Goal: Transaction & Acquisition: Purchase product/service

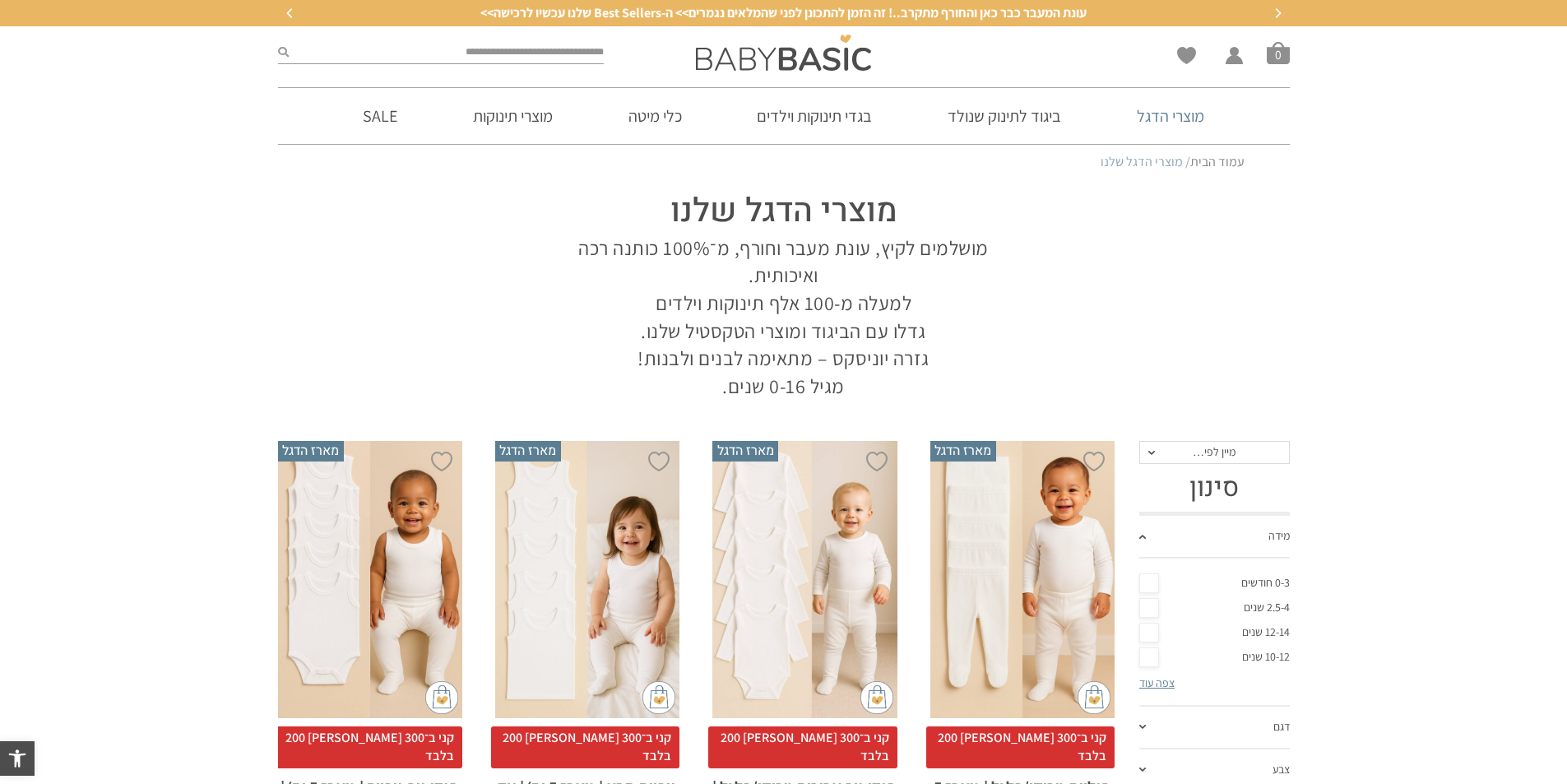
click at [1192, 121] on link "מוצרי הדגל" at bounding box center [1170, 116] width 116 height 56
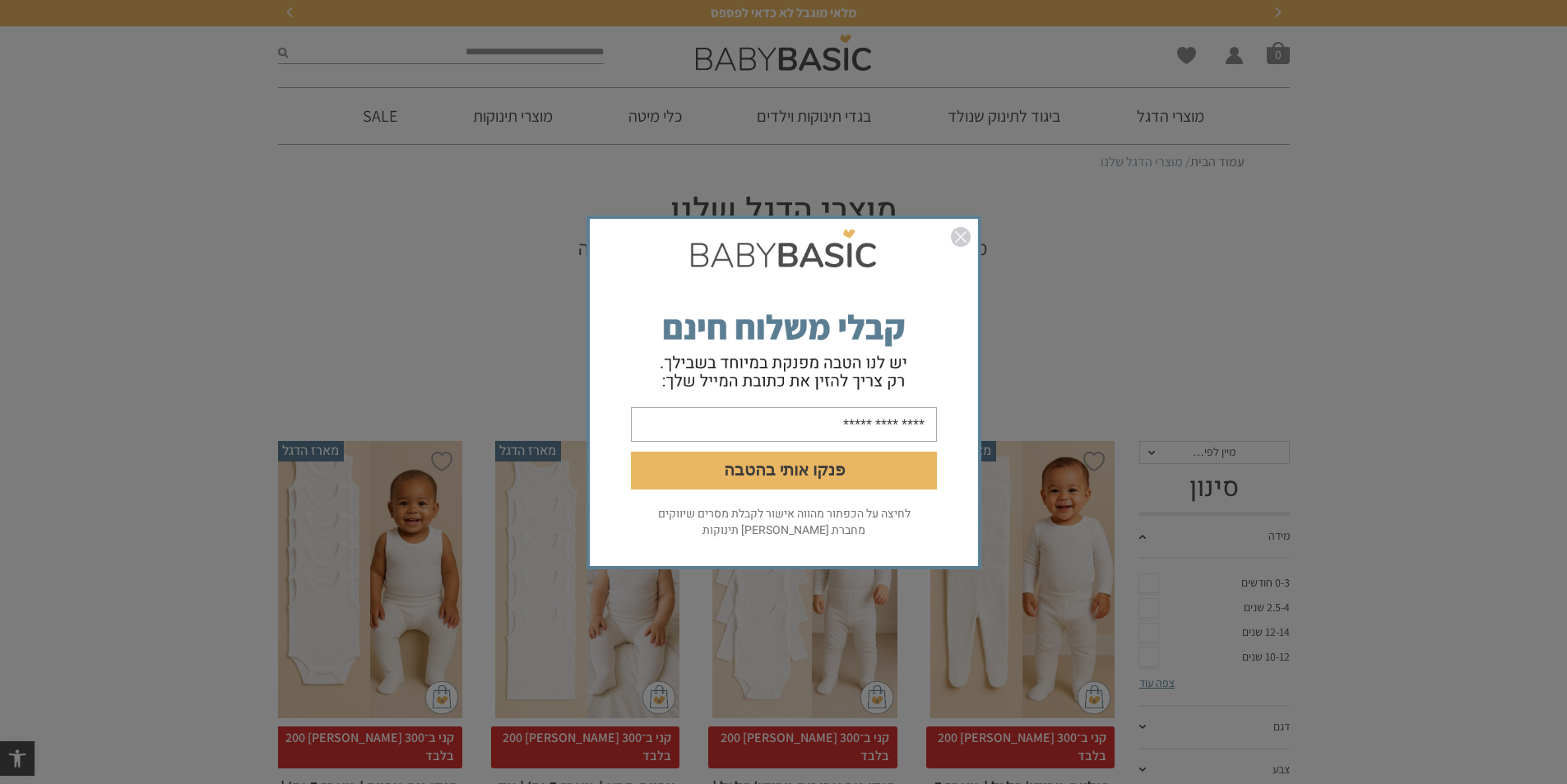
click at [866, 429] on input "email" at bounding box center [784, 423] width 306 height 34
type input "**********"
click at [965, 230] on img "סגור" at bounding box center [961, 237] width 20 height 20
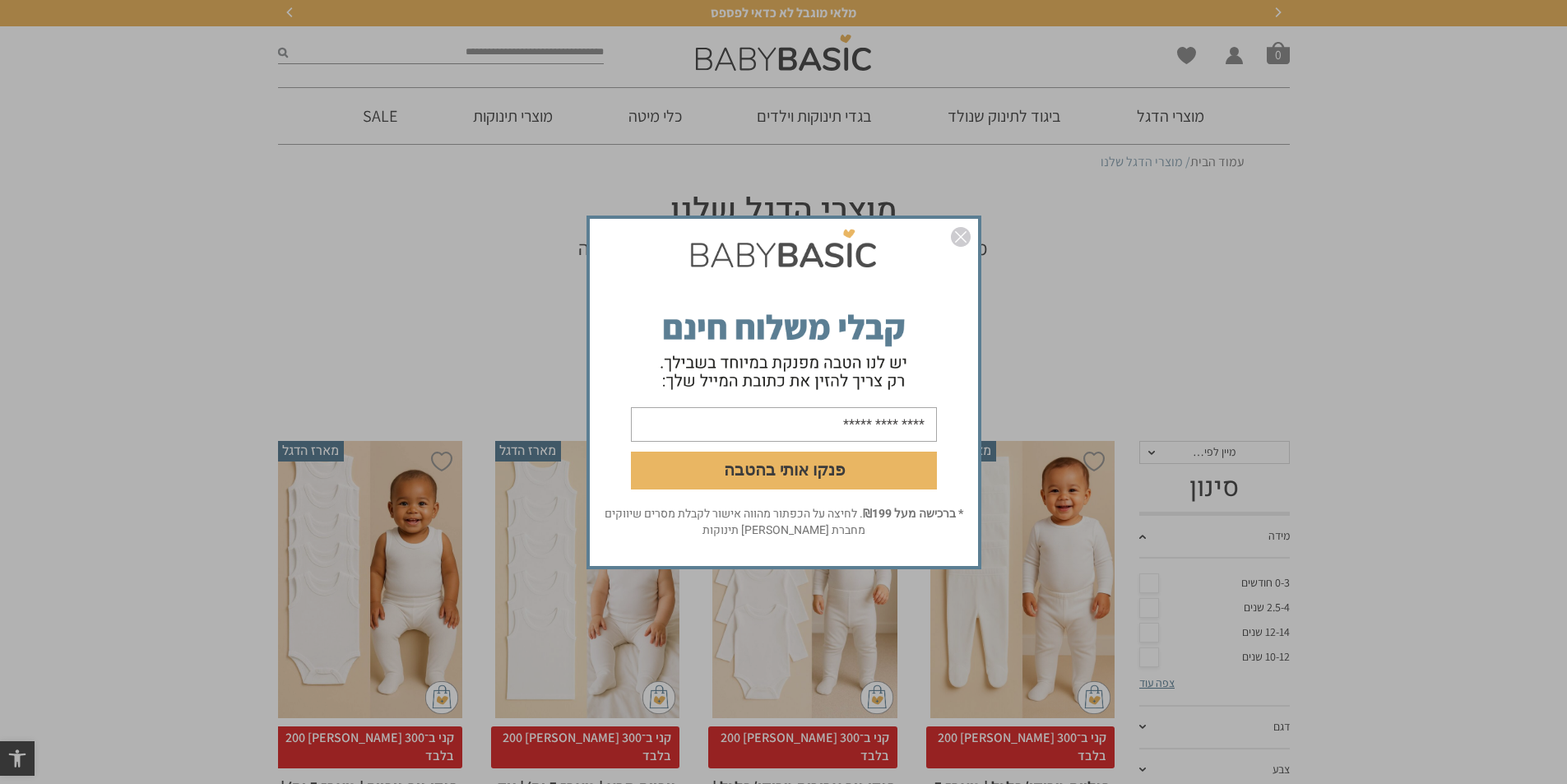
click at [965, 240] on img "סגור" at bounding box center [961, 237] width 20 height 20
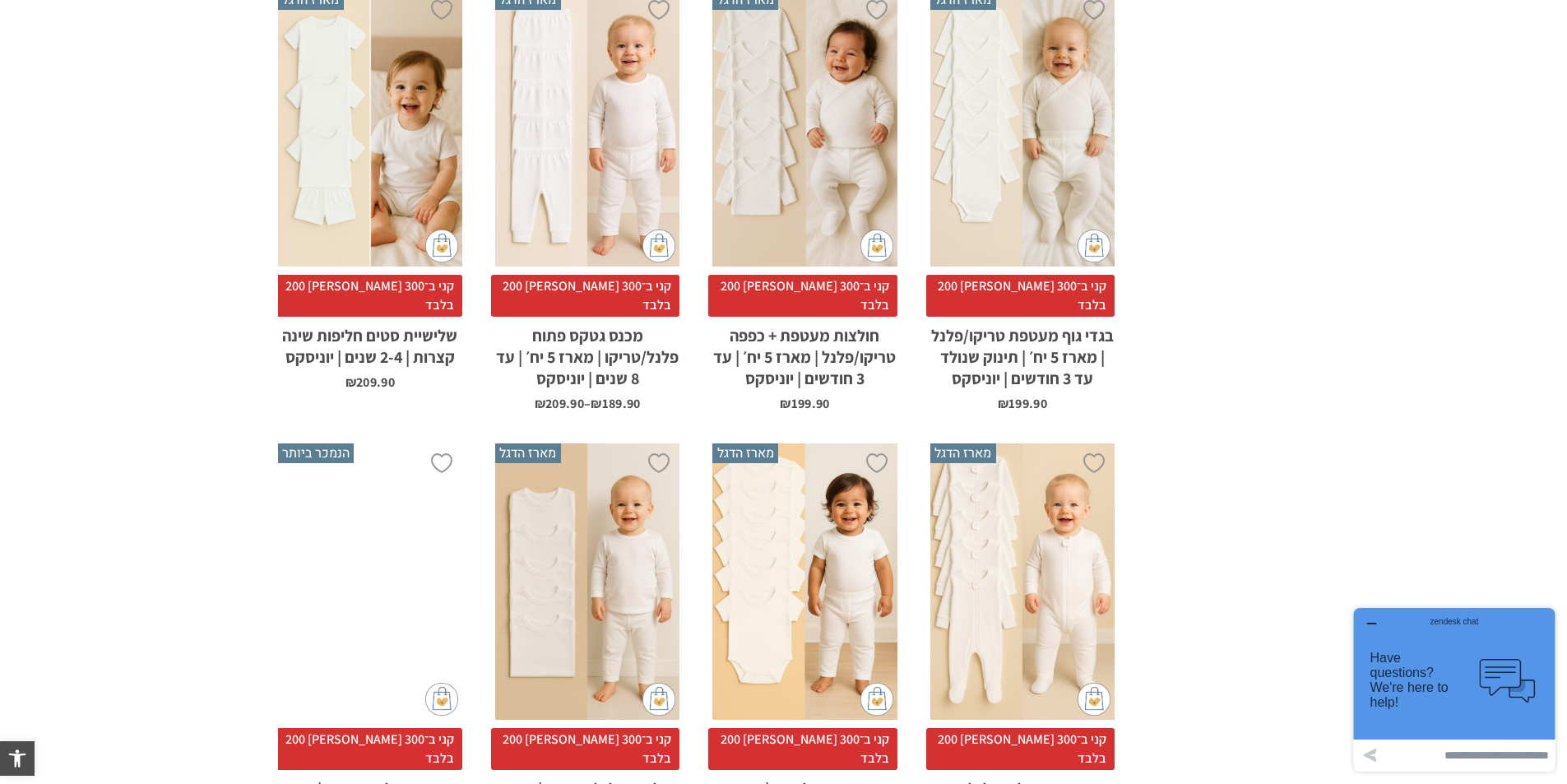
scroll to position [1069, 0]
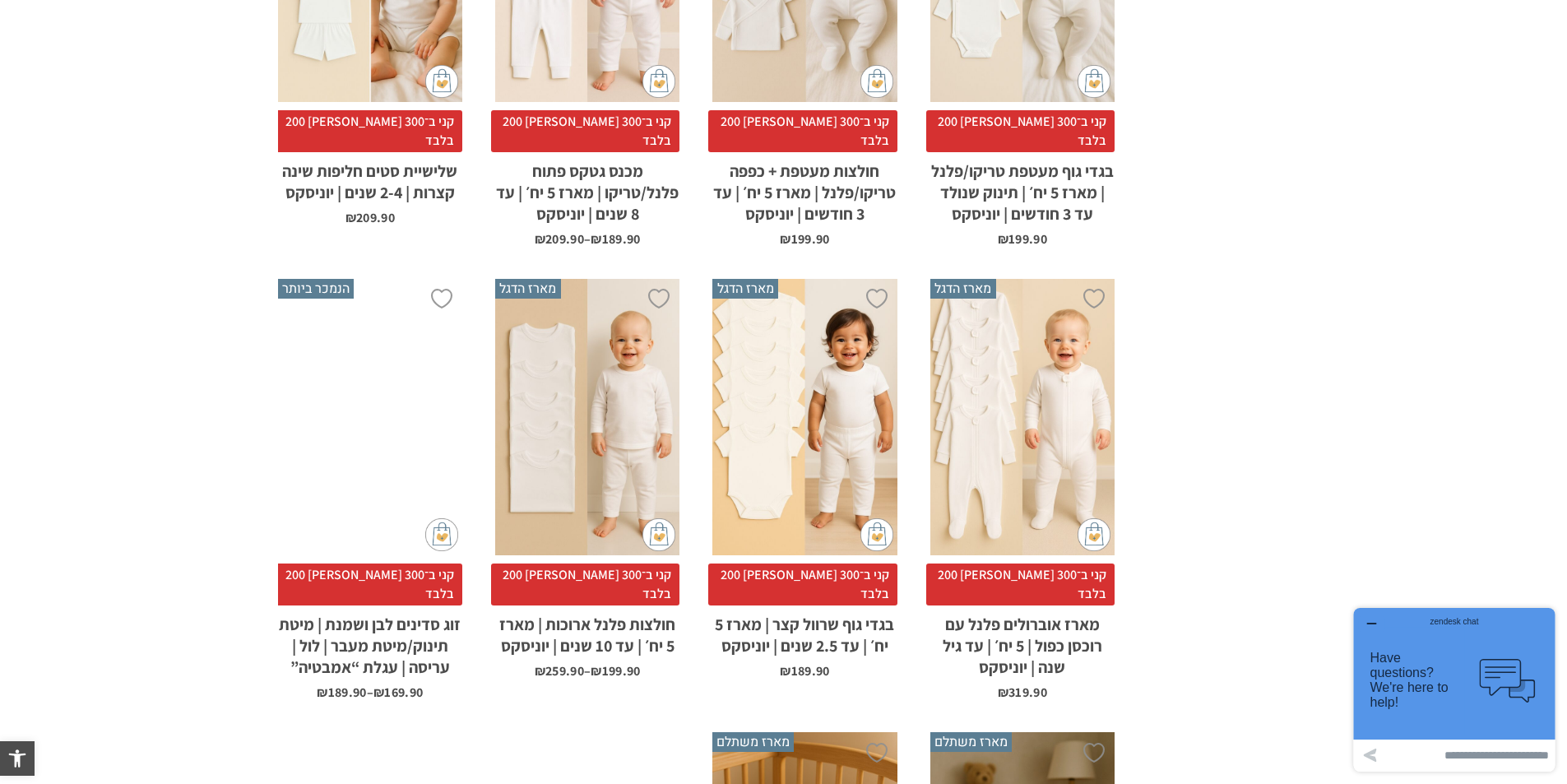
click at [1369, 623] on icon "button" at bounding box center [1372, 623] width 8 height 0
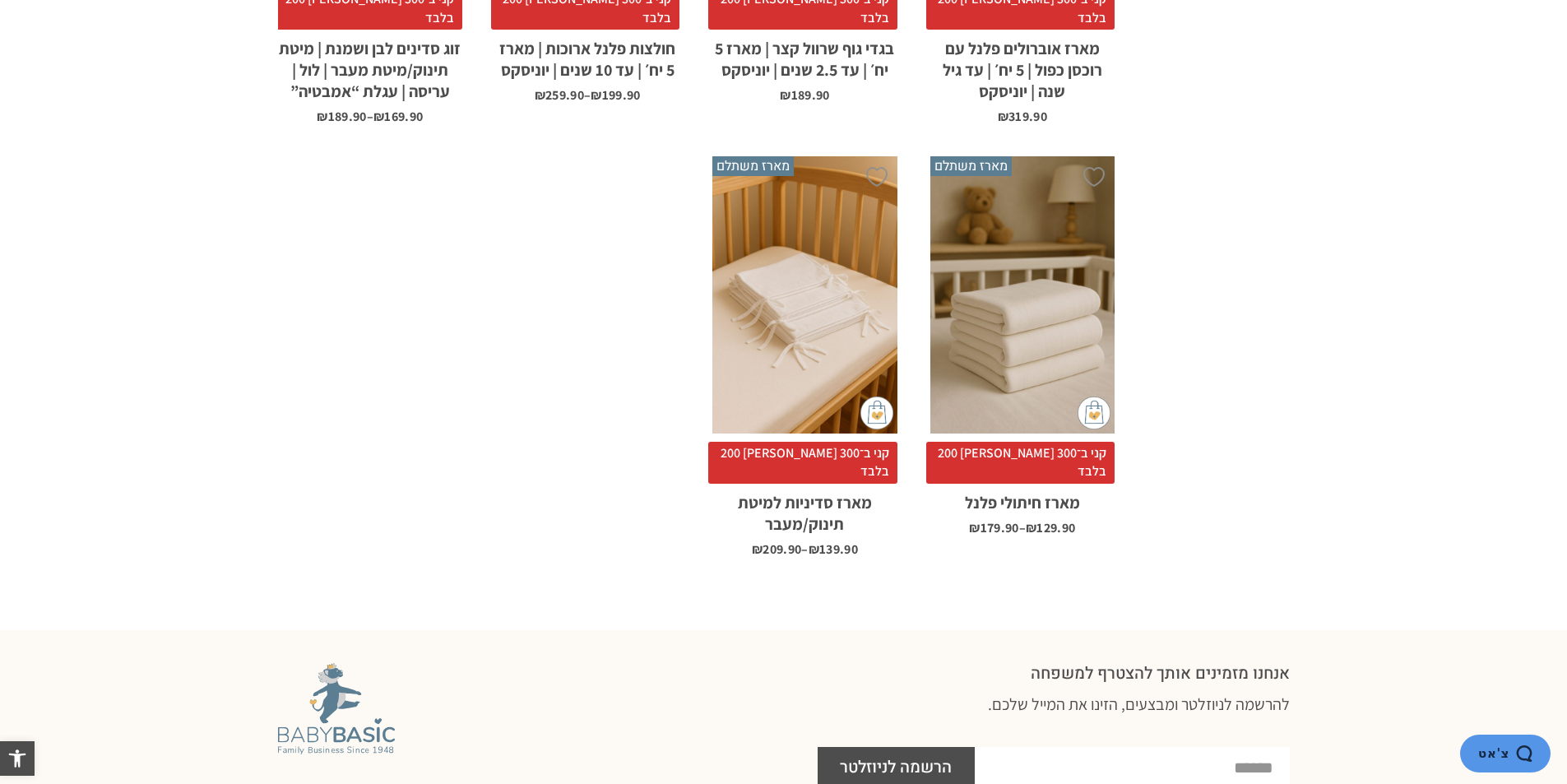
scroll to position [1316, 0]
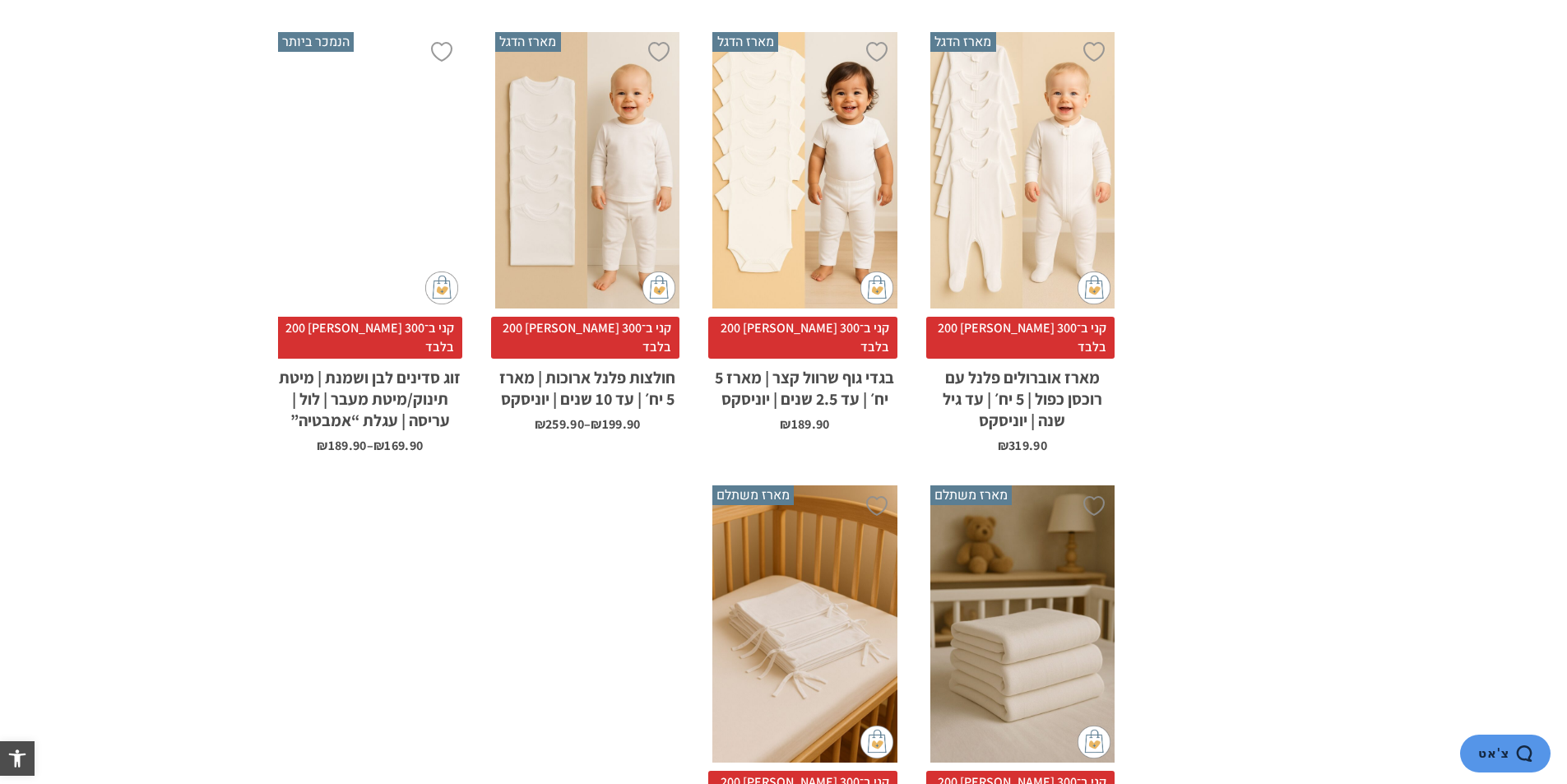
drag, startPoint x: 1350, startPoint y: 566, endPoint x: 1378, endPoint y: 664, distance: 101.9
click at [1378, 664] on section "**********" at bounding box center [784, 5] width 1567 height 1776
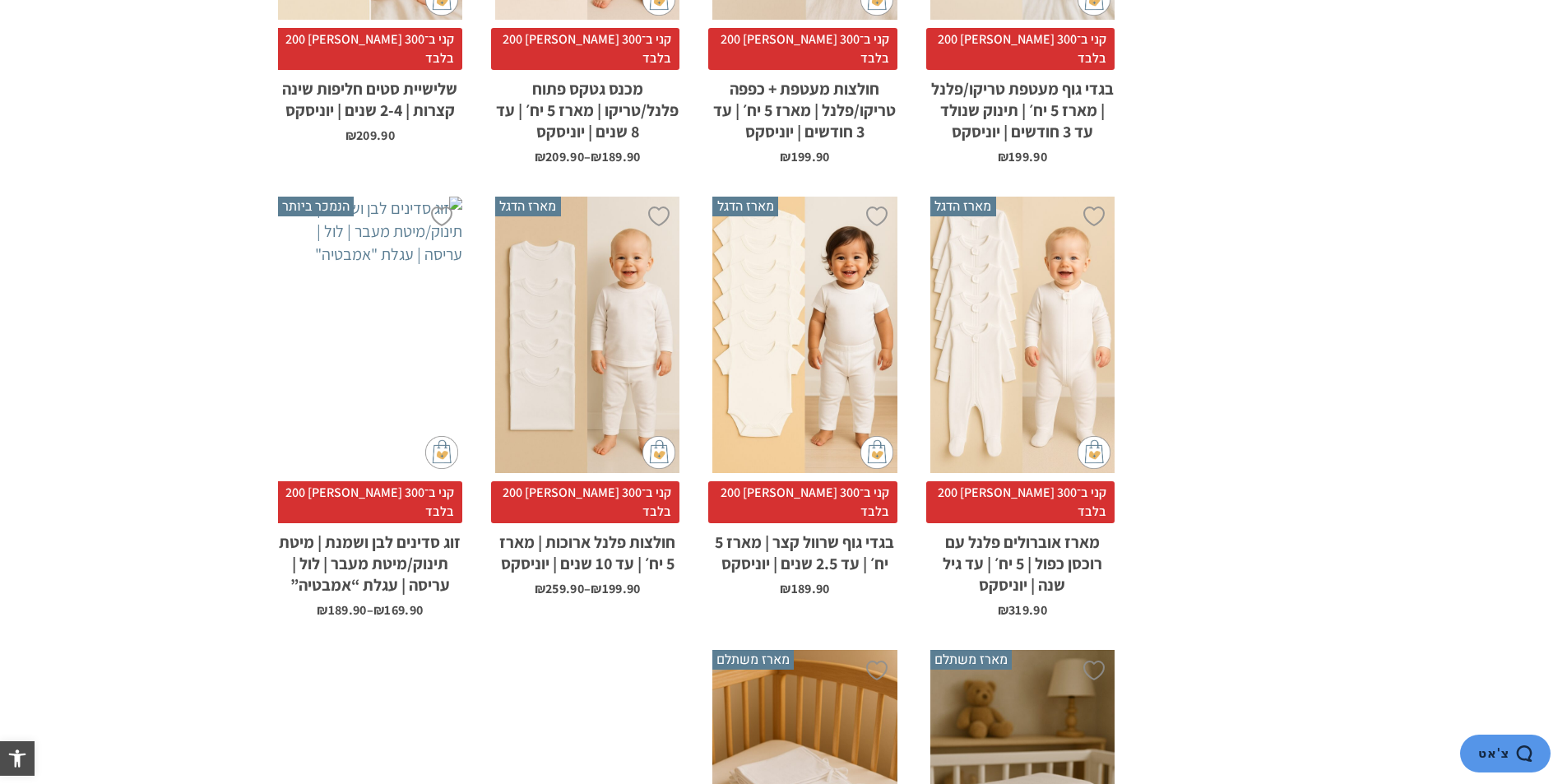
scroll to position [905, 0]
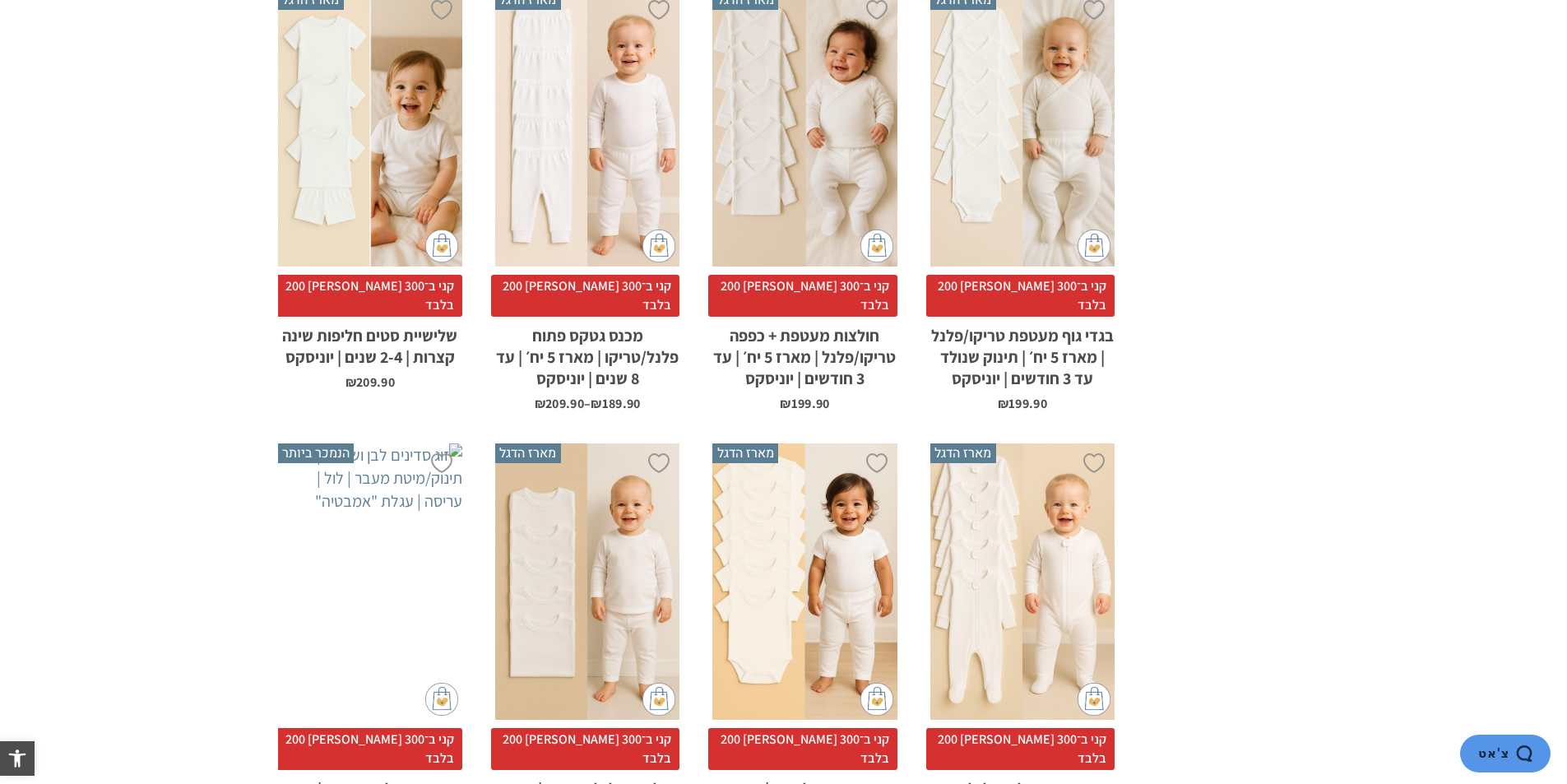
click at [836, 98] on div "x בחירת סוג בד טריקו (עונת מעבר/קיץ) פלנל (חורף)" at bounding box center [804, 128] width 184 height 277
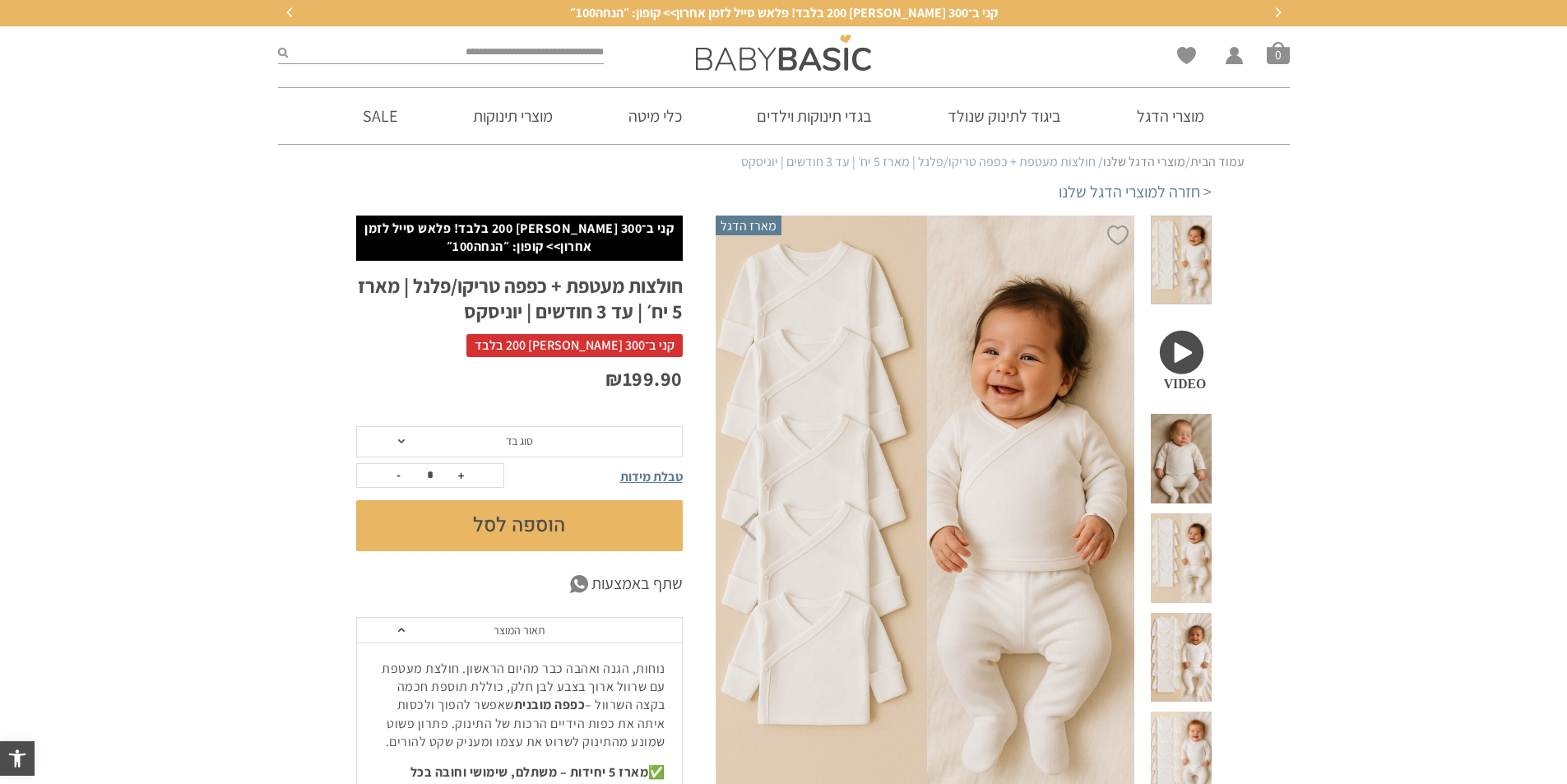
click at [563, 436] on span "סוג בד" at bounding box center [520, 441] width 327 height 31
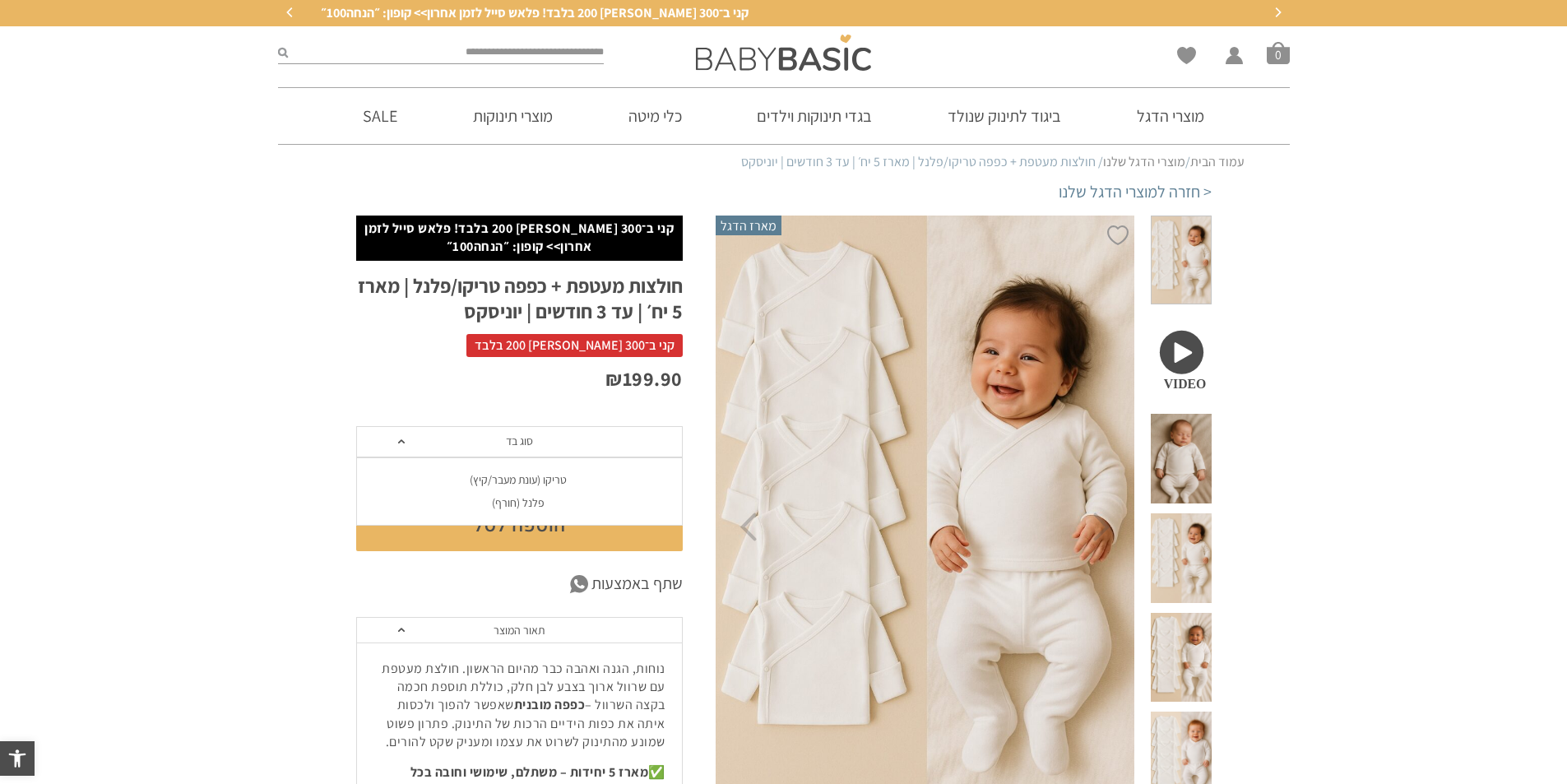
click at [569, 481] on div "טריקו (עונת מעבר/קיץ)" at bounding box center [519, 480] width 327 height 14
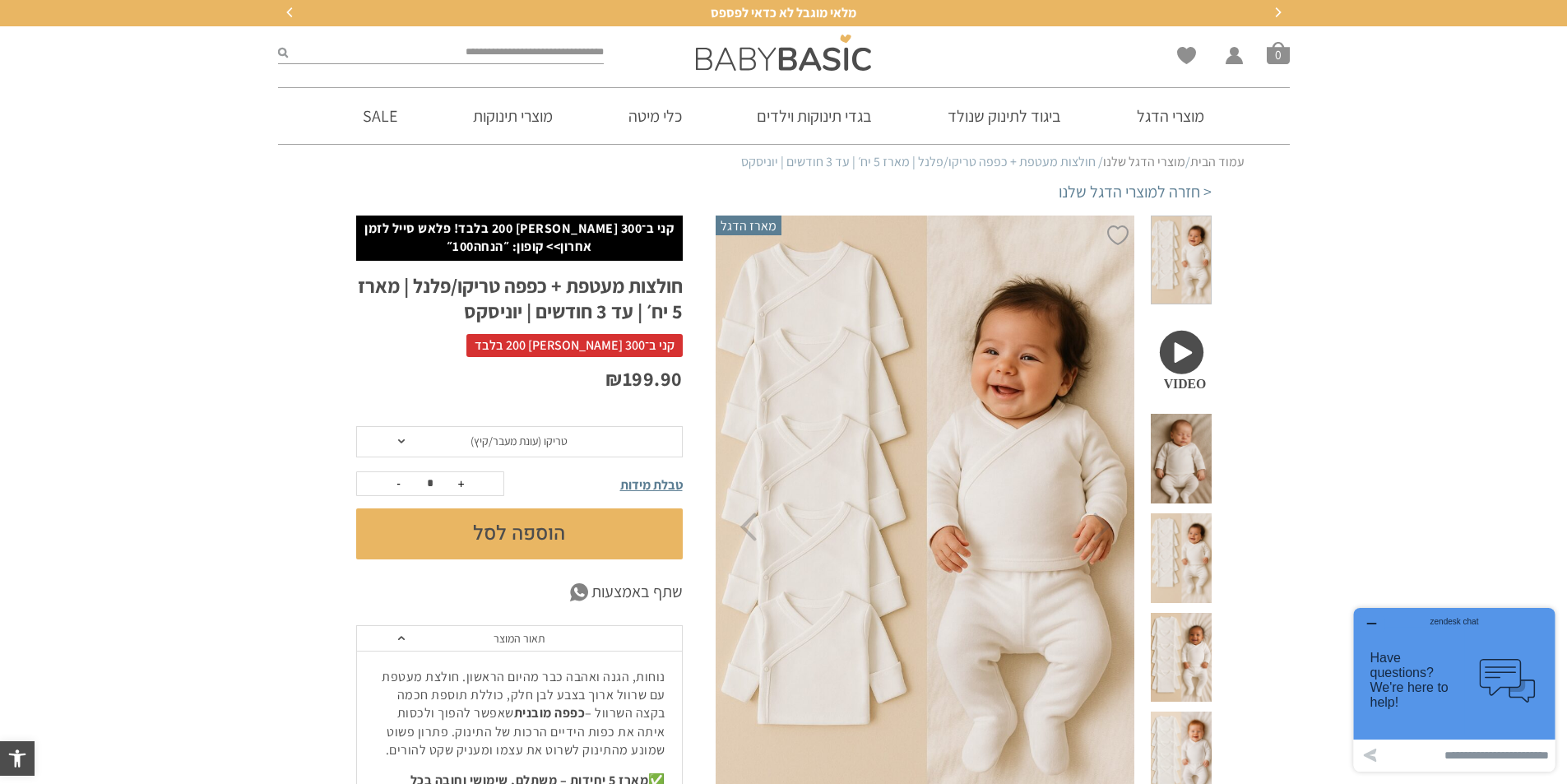
click at [1213, 466] on div at bounding box center [1181, 526] width 76 height 622
click at [1200, 513] on span at bounding box center [1181, 558] width 60 height 90
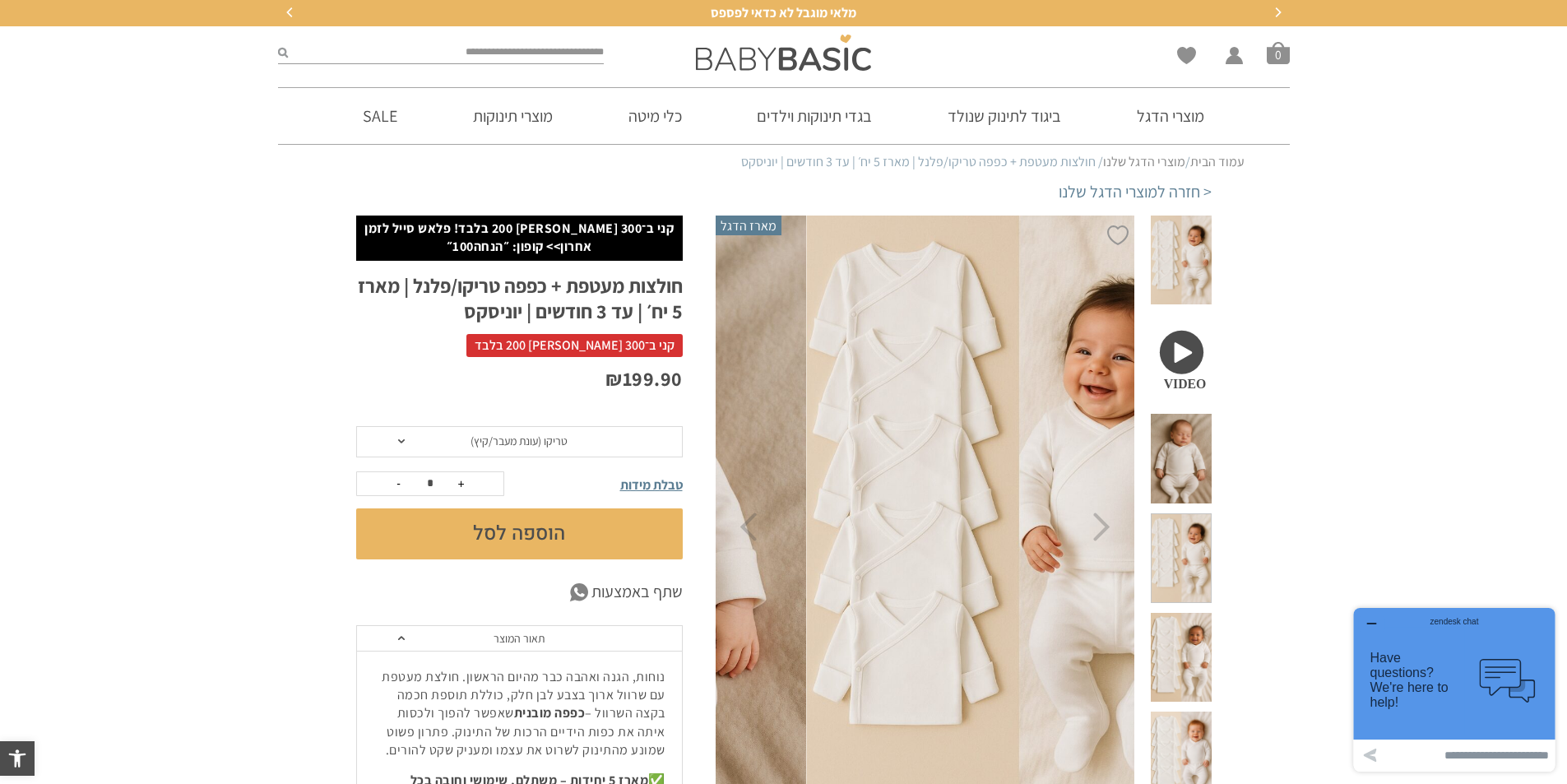
click at [1192, 612] on span at bounding box center [1181, 657] width 60 height 90
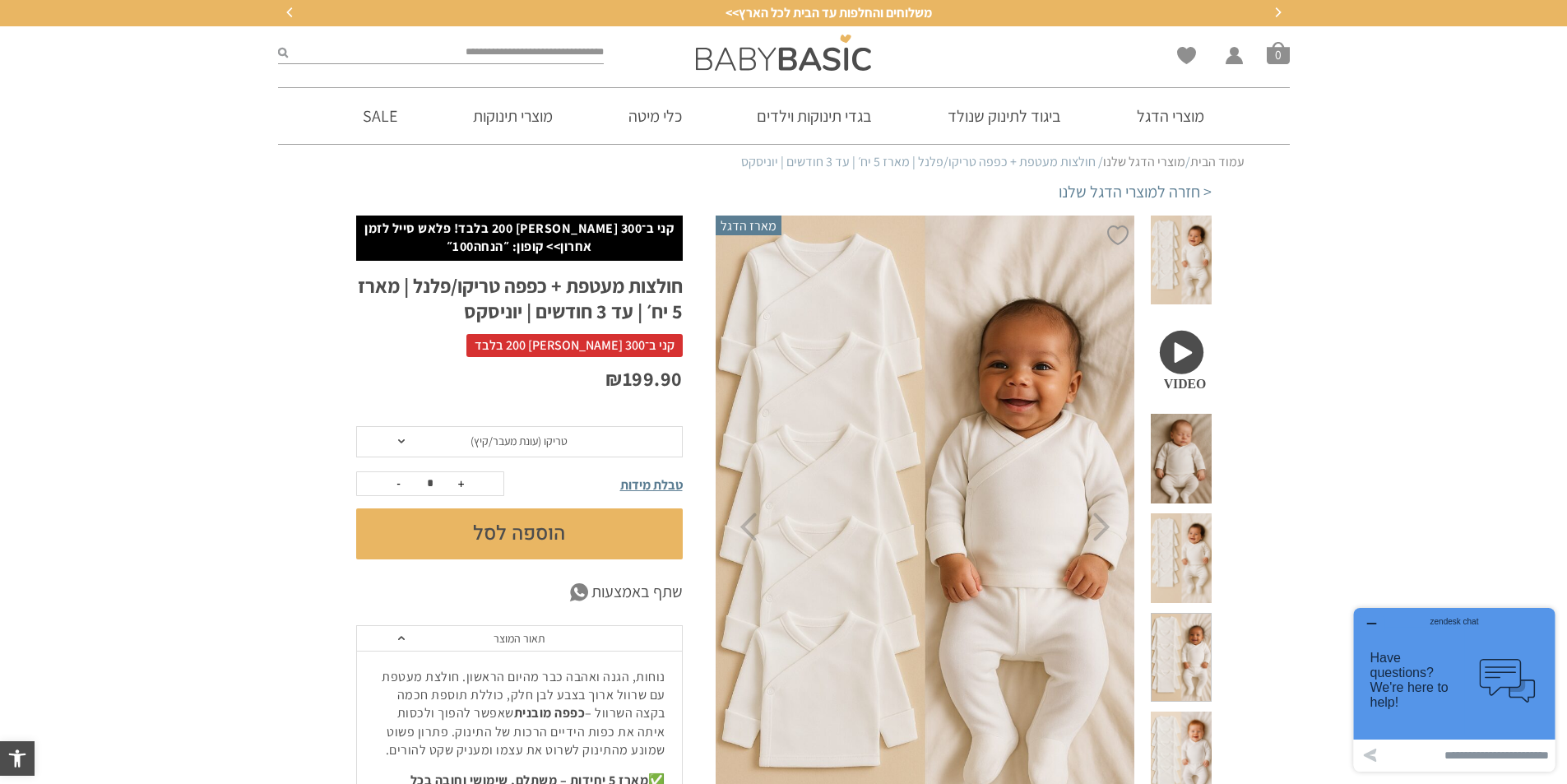
click at [1177, 414] on span at bounding box center [1181, 458] width 60 height 90
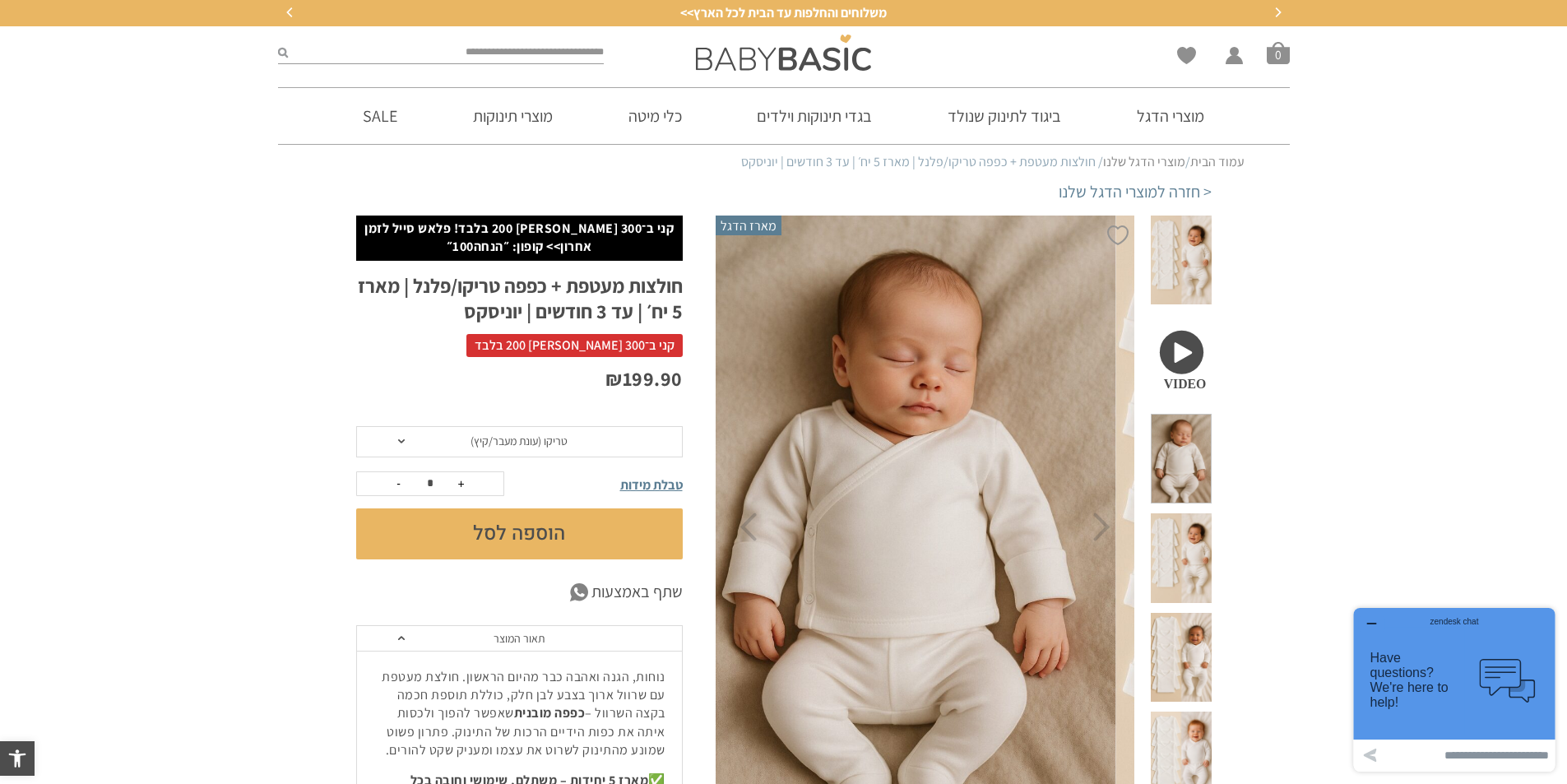
click at [1183, 711] on span at bounding box center [1181, 756] width 60 height 90
